Goal: Find specific page/section: Find specific page/section

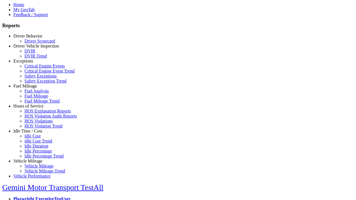
click at [32, 109] on link "Hours of Service" at bounding box center [28, 106] width 30 height 5
click at [36, 114] on link "HOS Explanation Reports" at bounding box center [47, 111] width 46 height 5
